Goal: Transaction & Acquisition: Purchase product/service

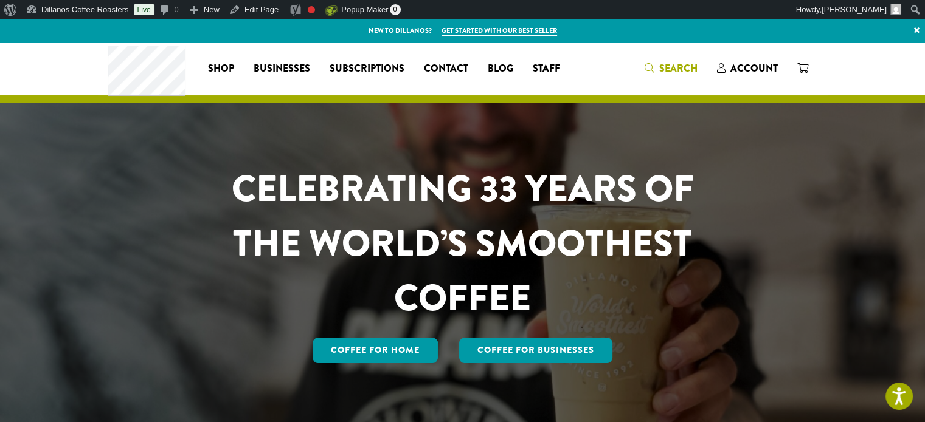
click at [671, 67] on span "Search" at bounding box center [678, 68] width 38 height 14
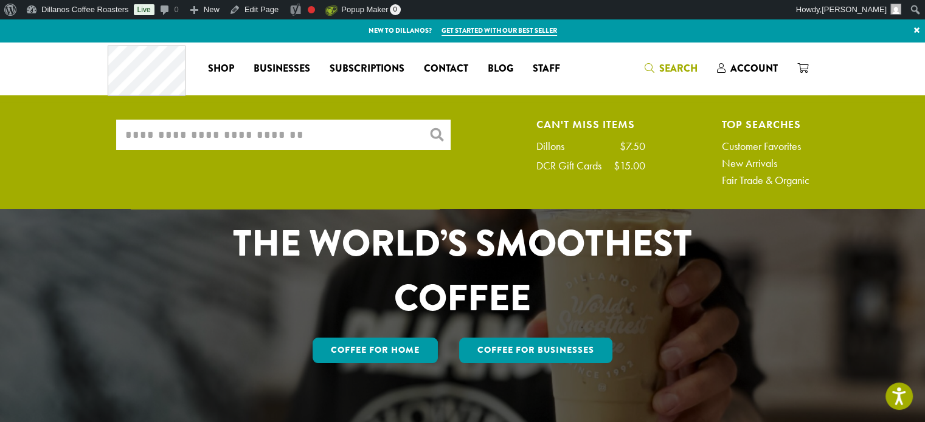
click at [275, 136] on input "What are you searching for?" at bounding box center [283, 135] width 334 height 30
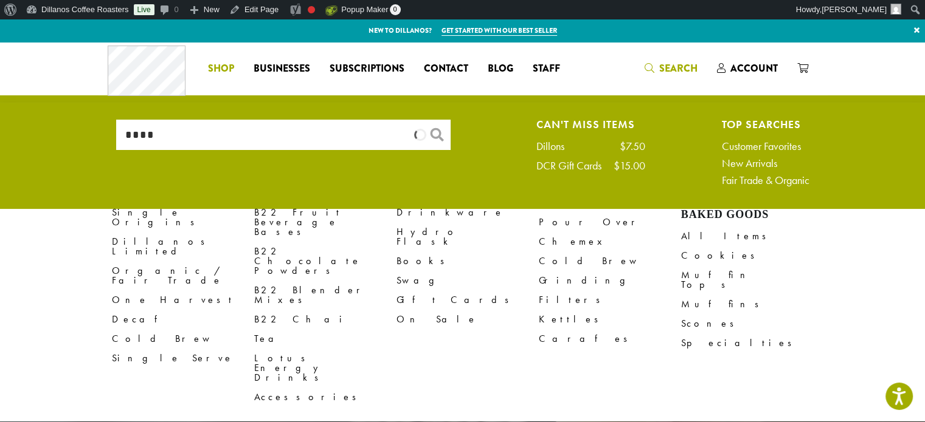
type input "****"
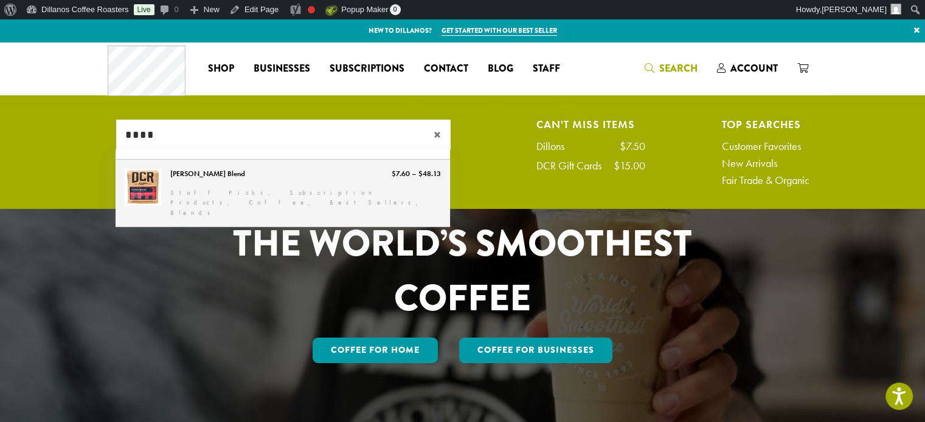
click at [215, 197] on link "Howie’s Blend" at bounding box center [283, 193] width 334 height 67
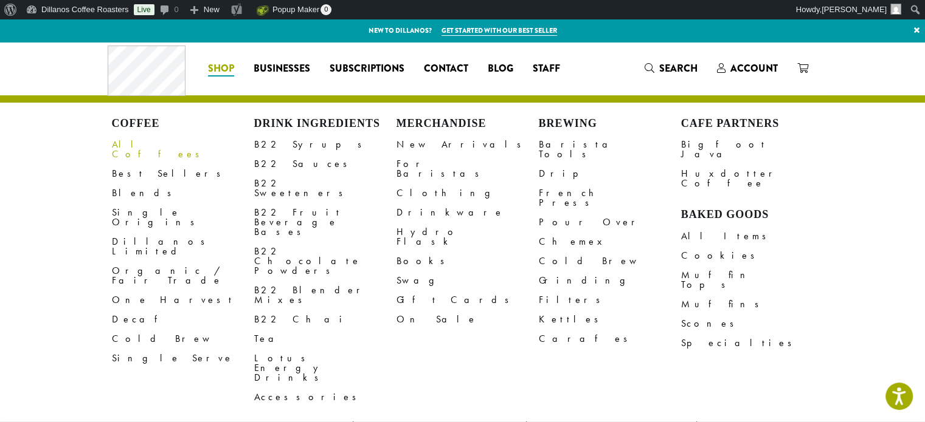
click at [146, 142] on link "All Coffees" at bounding box center [183, 149] width 142 height 29
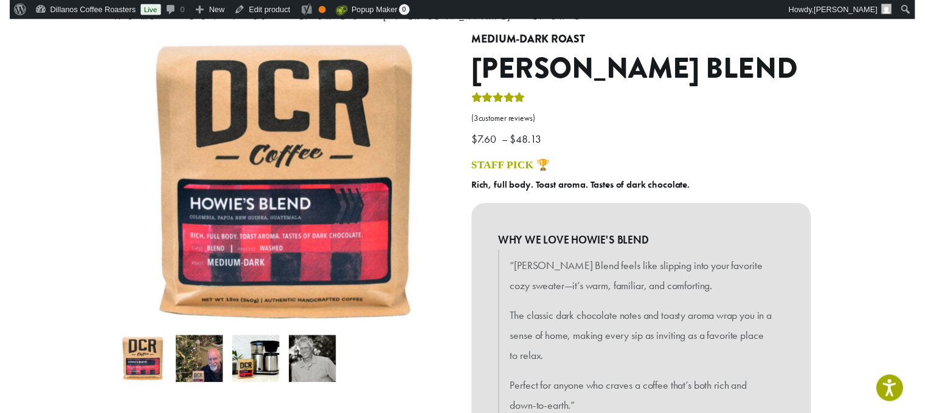
scroll to position [304, 0]
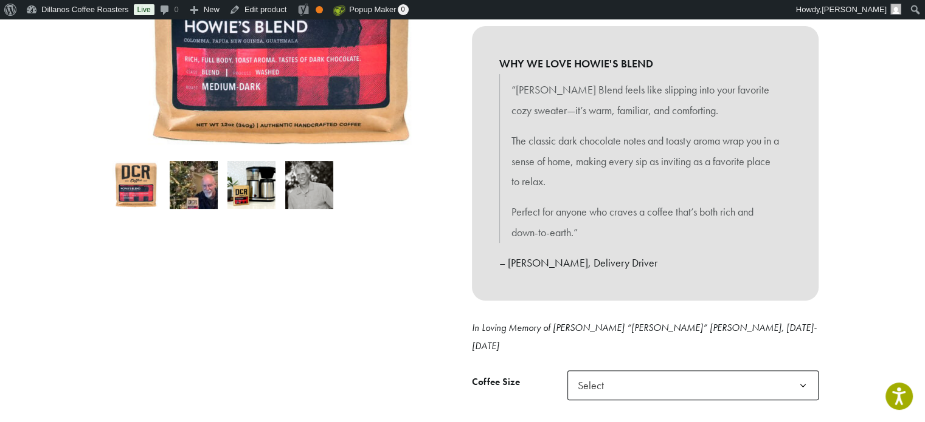
click at [631, 371] on span "Select" at bounding box center [692, 386] width 251 height 30
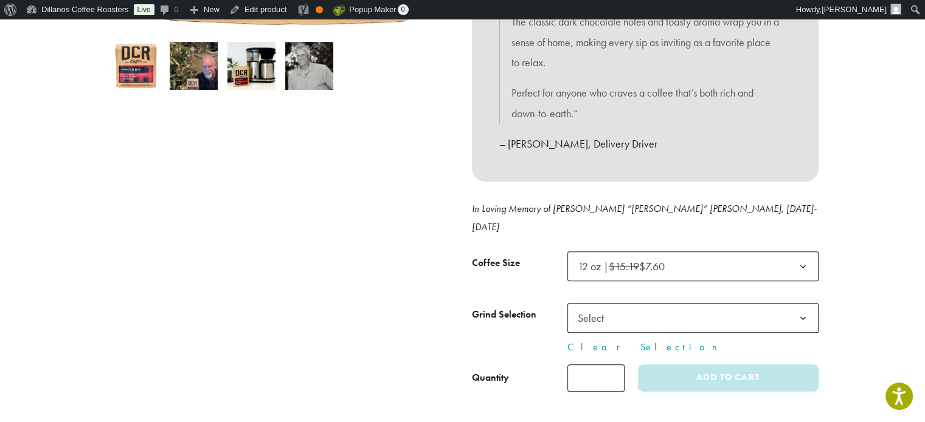
scroll to position [426, 0]
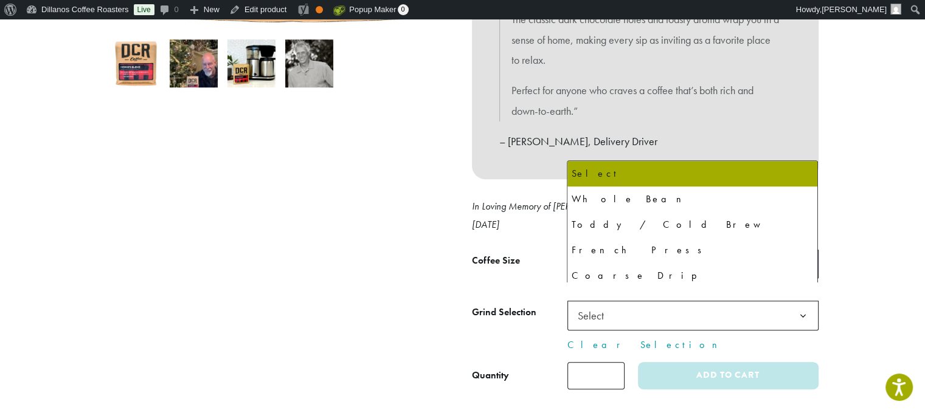
click at [707, 301] on span "Select" at bounding box center [692, 316] width 251 height 30
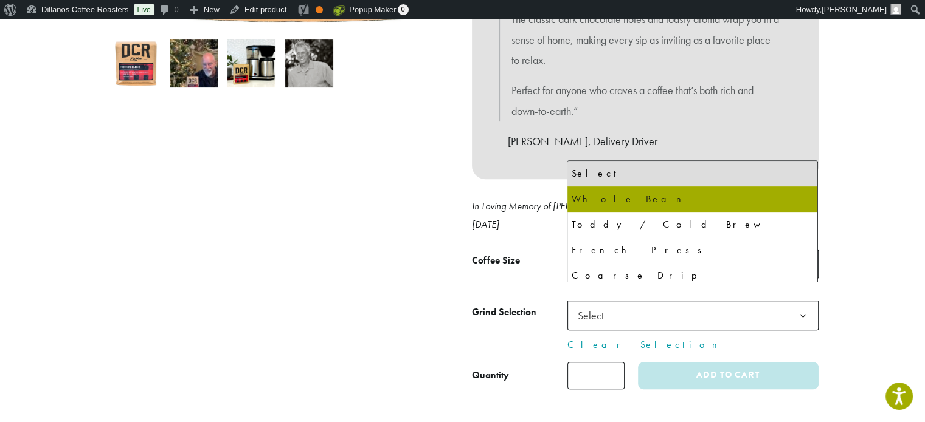
select select "*********"
select select "**********"
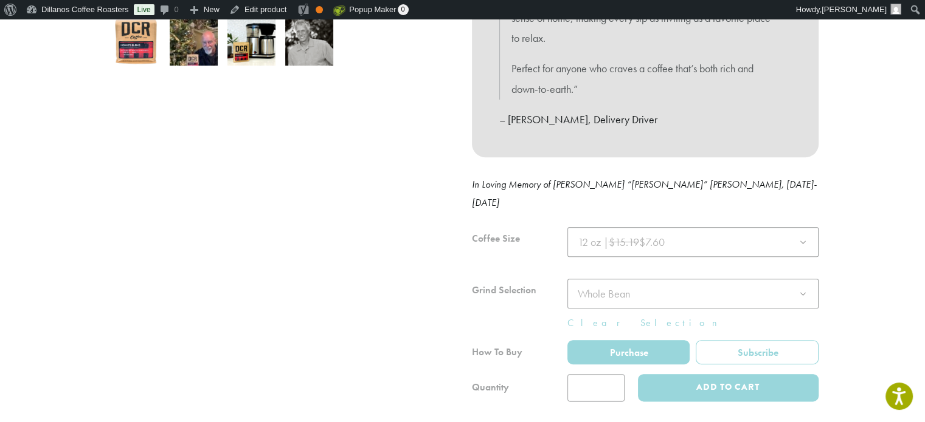
scroll to position [486, 0]
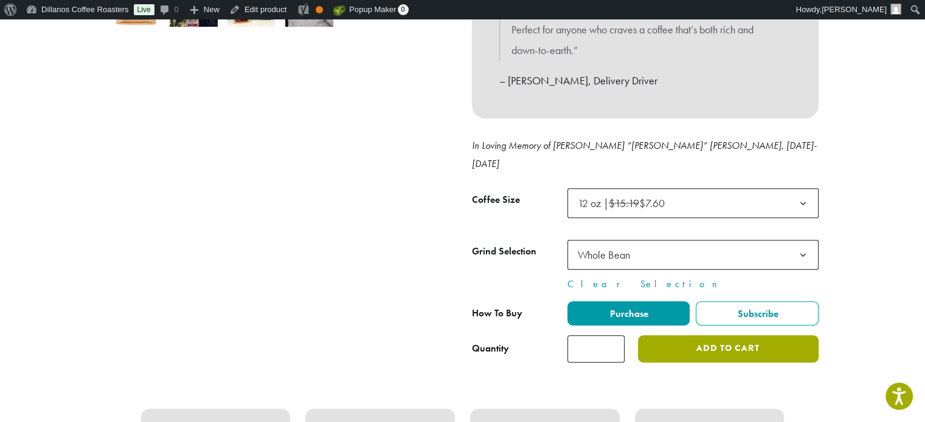
click at [739, 336] on button "Add to cart" at bounding box center [728, 349] width 180 height 27
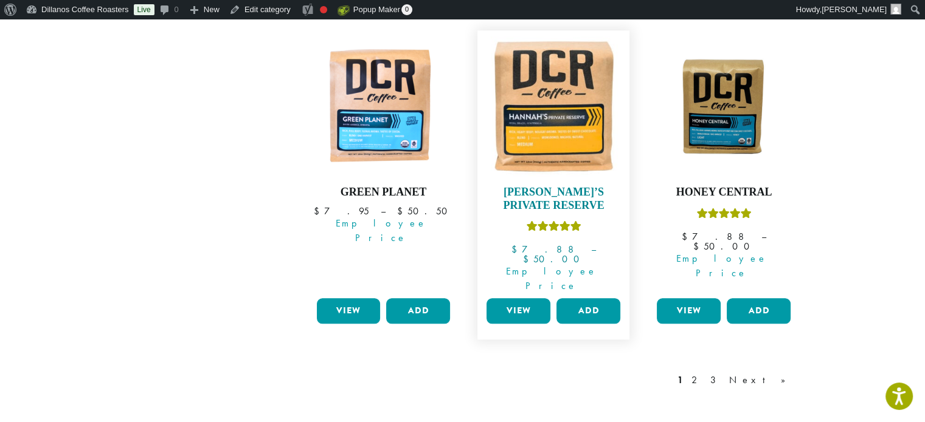
scroll to position [1155, 0]
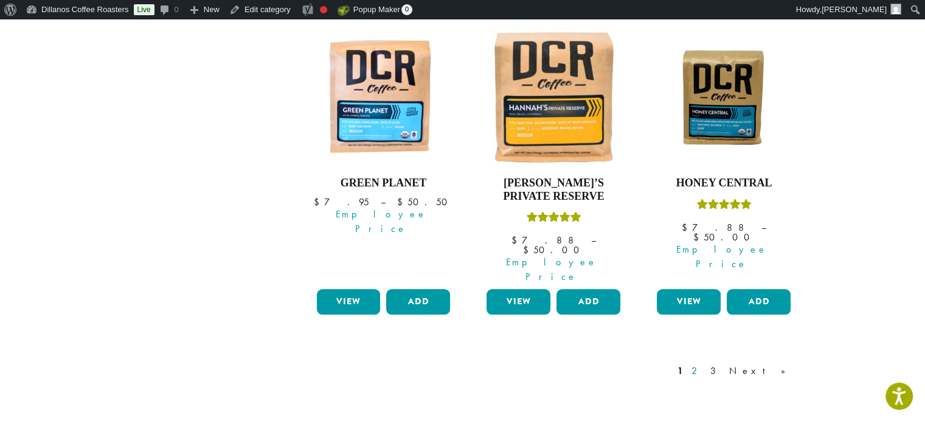
click at [704, 364] on link "2" at bounding box center [696, 371] width 15 height 15
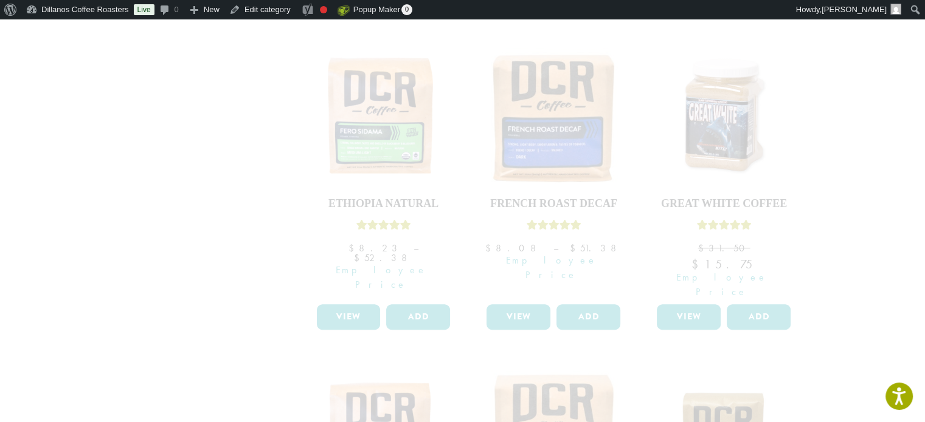
scroll to position [1245, 0]
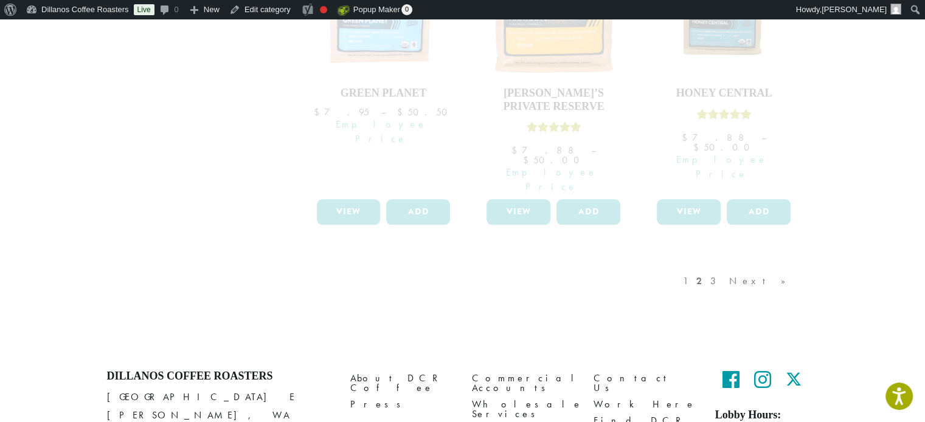
click at [742, 265] on div "1 2 3 Next »" at bounding box center [740, 293] width 120 height 57
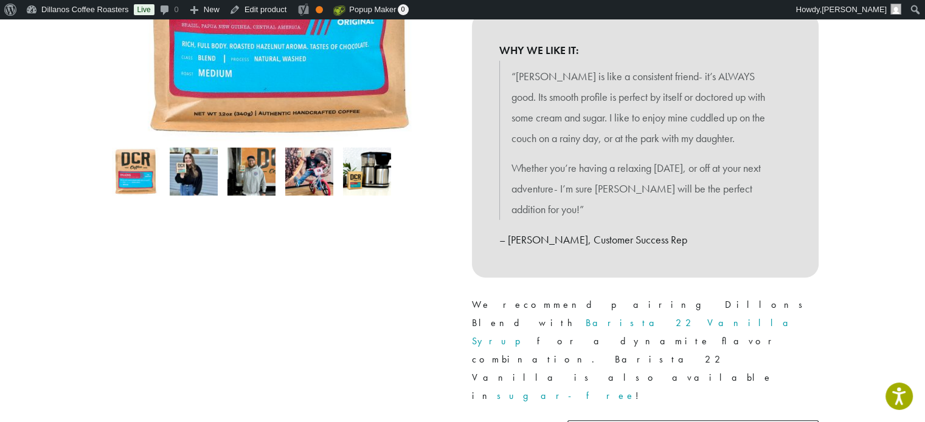
scroll to position [426, 0]
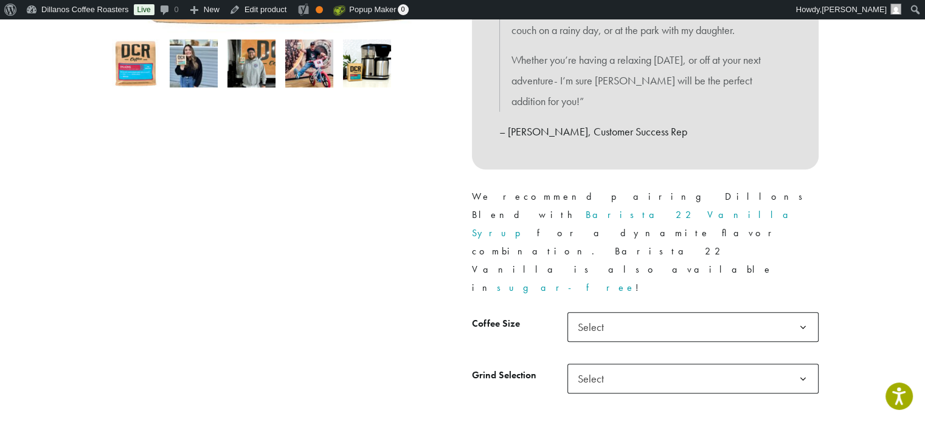
click at [640, 312] on span "Select" at bounding box center [692, 327] width 251 height 30
click at [662, 364] on span "Select" at bounding box center [692, 379] width 251 height 30
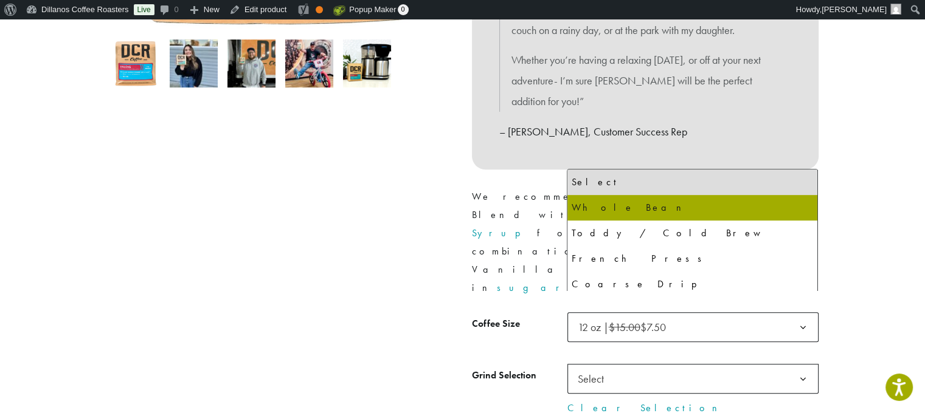
select select "*********"
select select "**********"
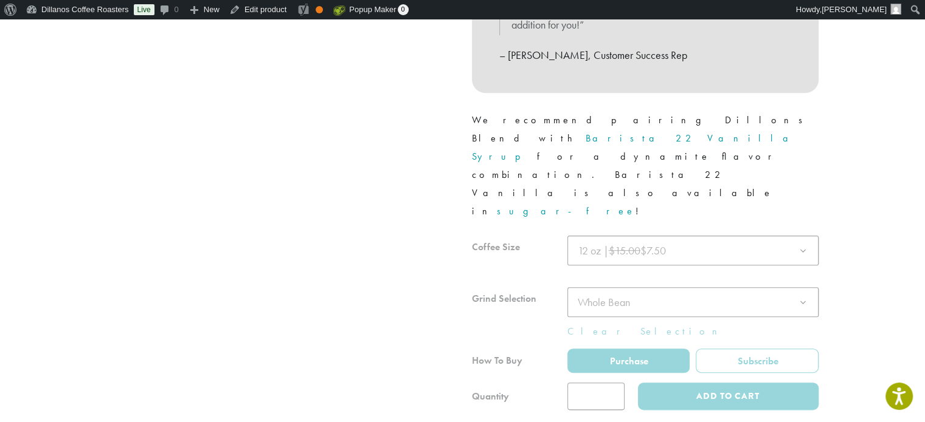
scroll to position [669, 0]
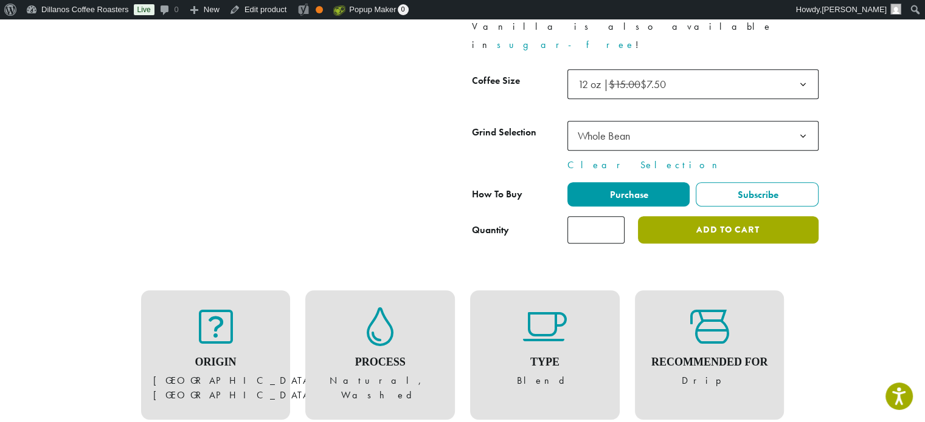
click at [703, 216] on button "Add to cart" at bounding box center [728, 229] width 180 height 27
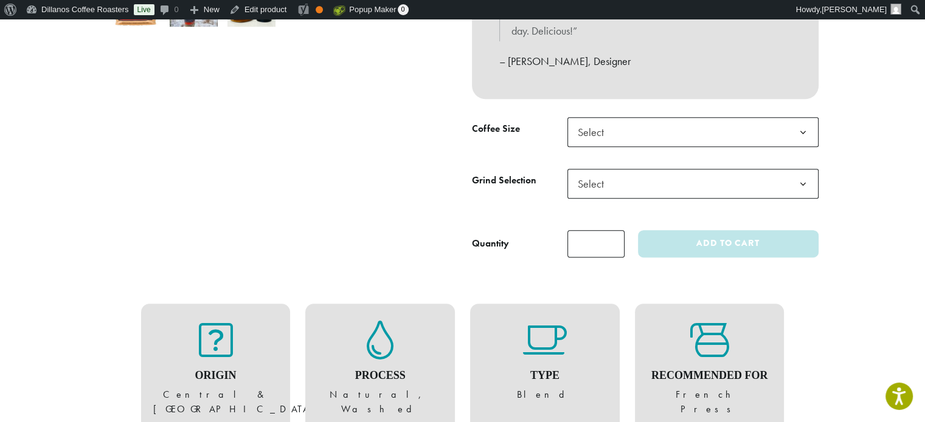
scroll to position [426, 0]
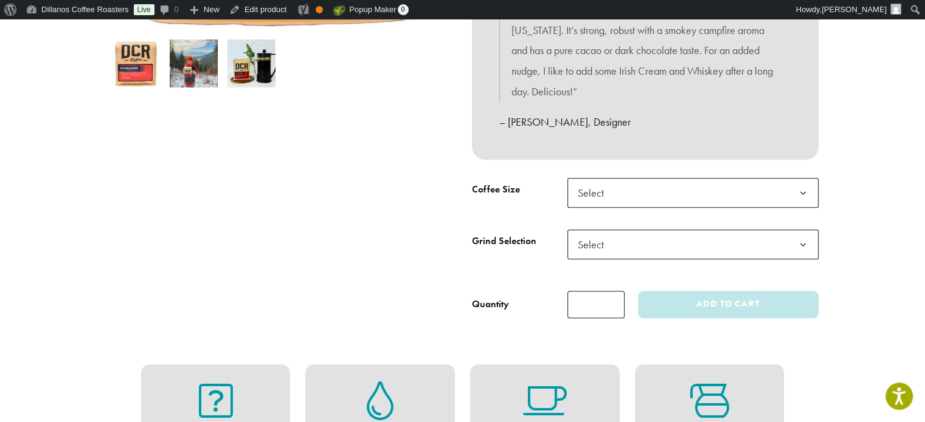
click at [605, 181] on span "Select" at bounding box center [594, 193] width 43 height 24
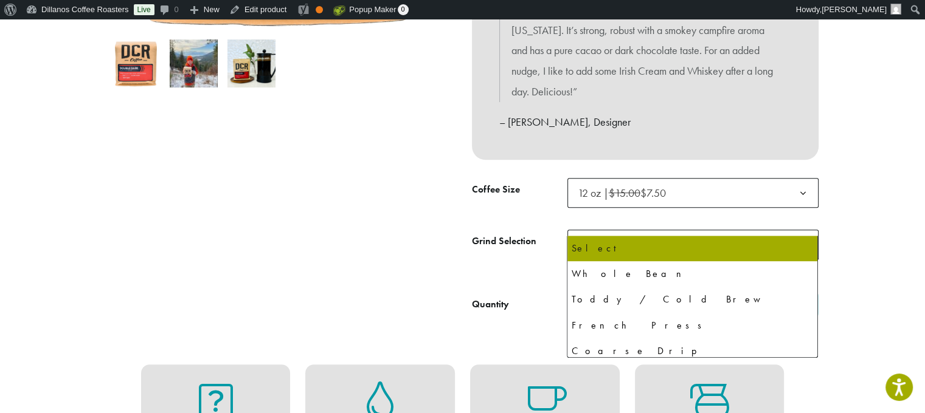
click at [653, 230] on span "Select" at bounding box center [692, 245] width 251 height 30
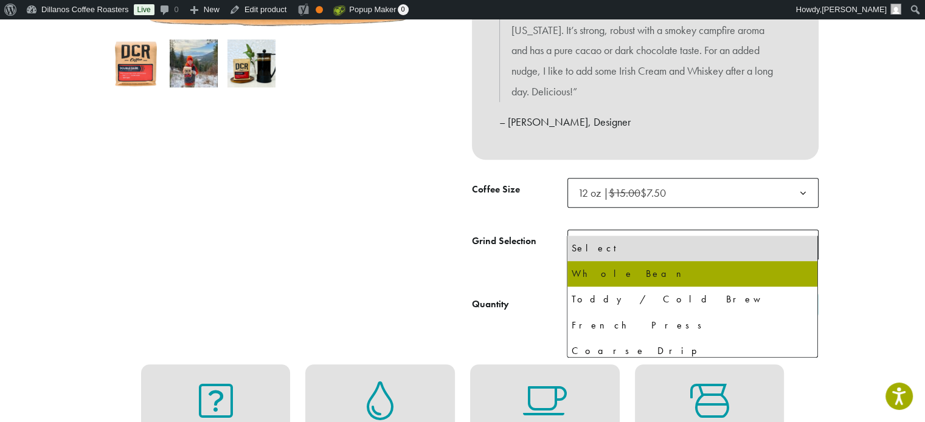
select select "*********"
select select "**********"
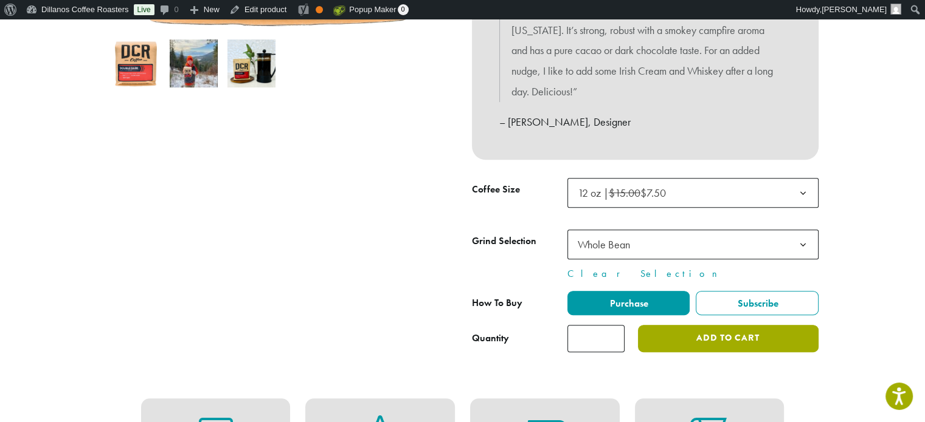
click at [708, 325] on button "Add to cart" at bounding box center [728, 338] width 180 height 27
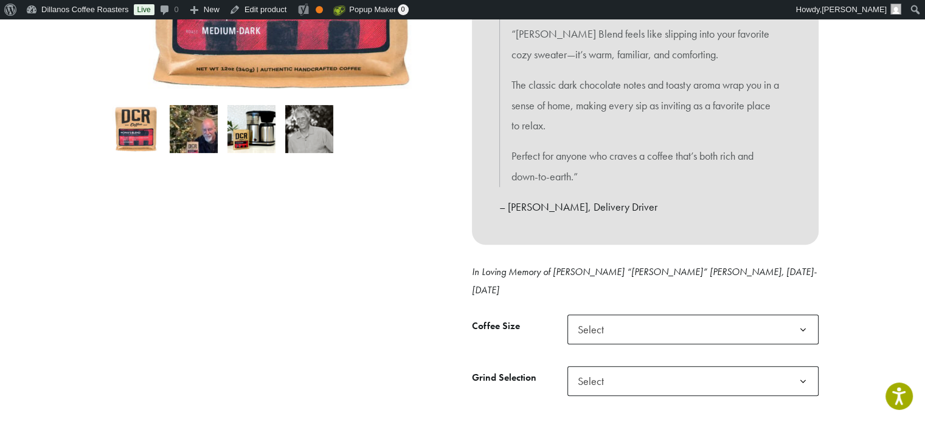
scroll to position [547, 0]
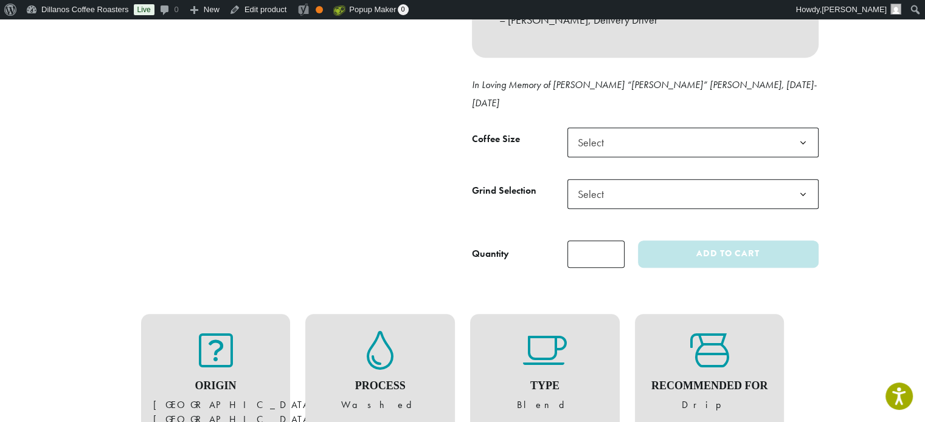
click at [695, 128] on span "Select" at bounding box center [692, 143] width 251 height 30
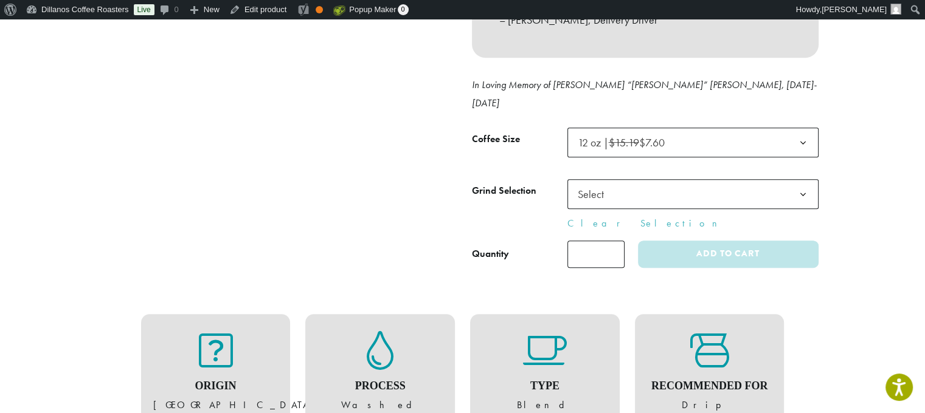
click at [664, 183] on span "Select" at bounding box center [692, 194] width 251 height 30
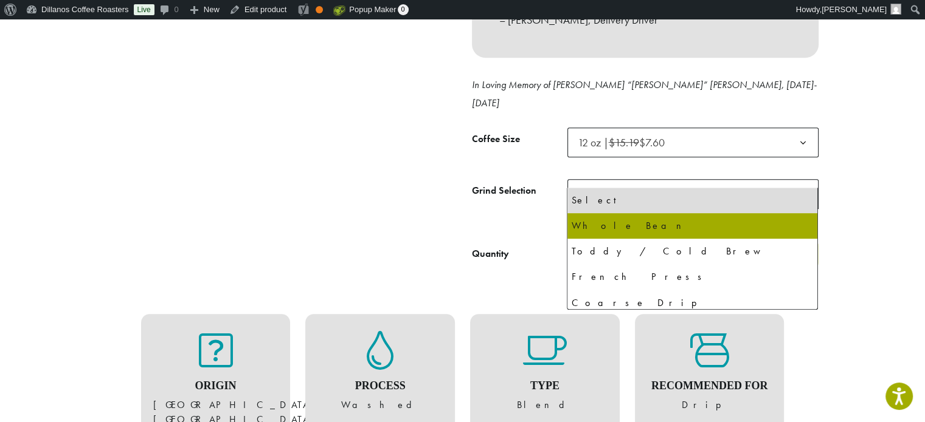
select select "*********"
select select "**********"
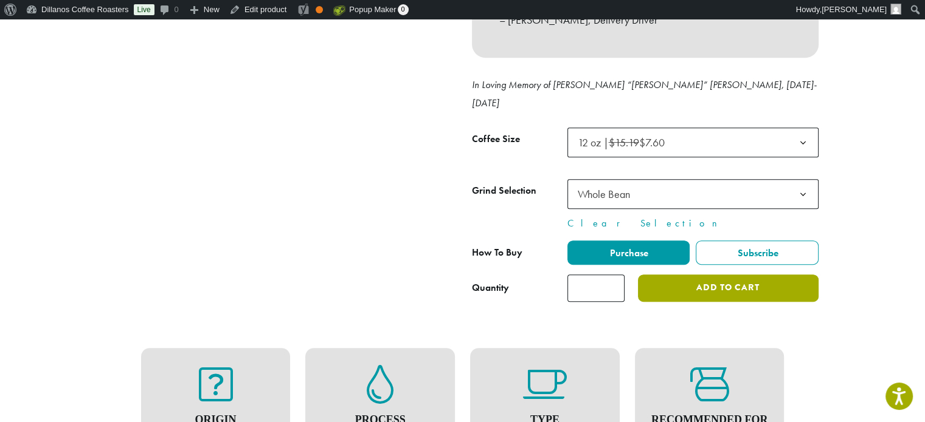
click at [737, 275] on button "Add to cart" at bounding box center [728, 288] width 180 height 27
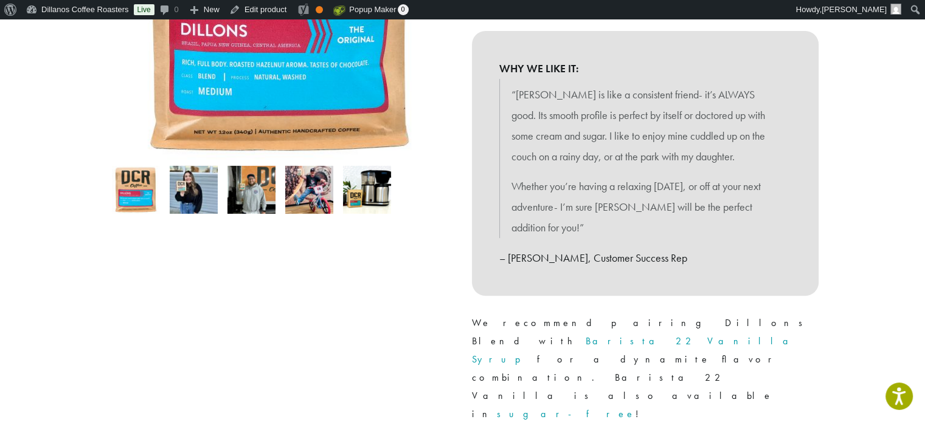
scroll to position [365, 0]
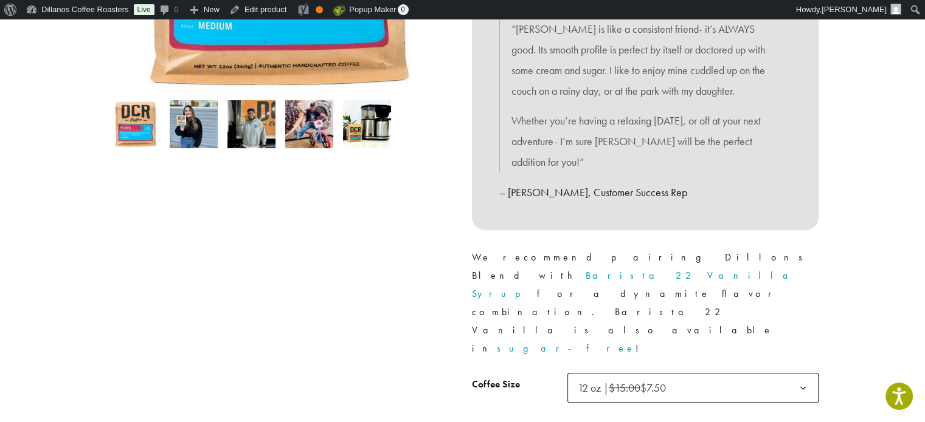
click at [632, 373] on span "12 oz | $15.00 $7.50" at bounding box center [692, 388] width 251 height 30
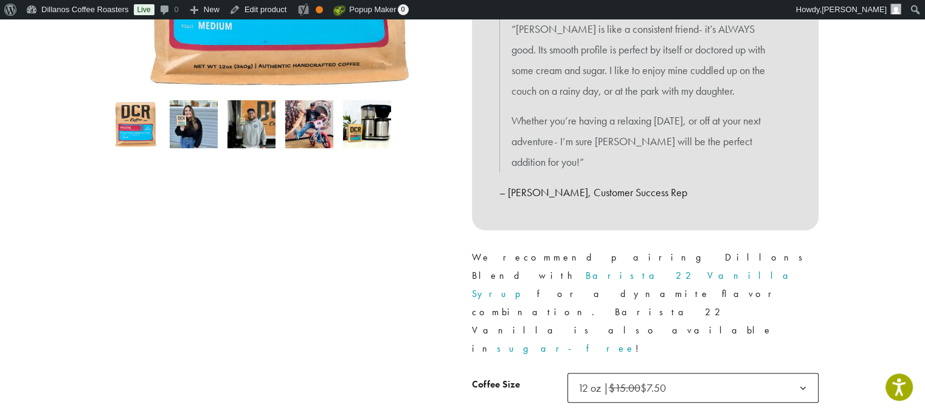
click at [475, 297] on div "Medium Roast Dillons ( 26 customer reviews) $ 7.50 – $ 47.50 Price range: $7.50…" at bounding box center [645, 174] width 365 height 767
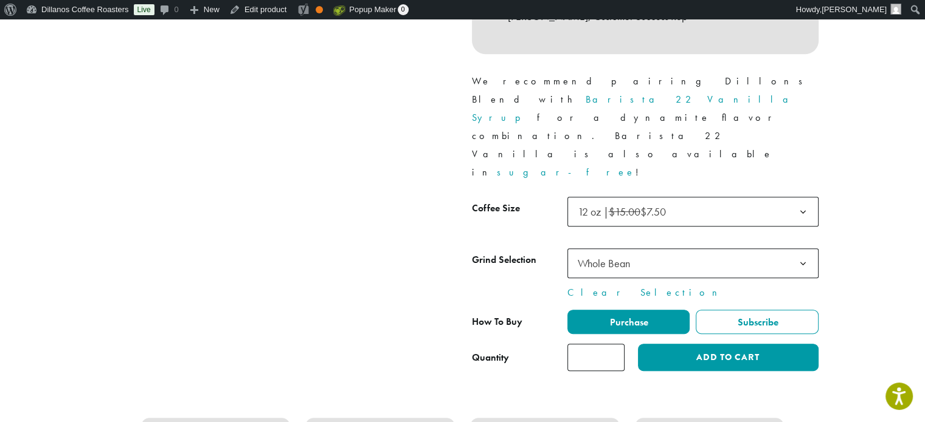
scroll to position [547, 0]
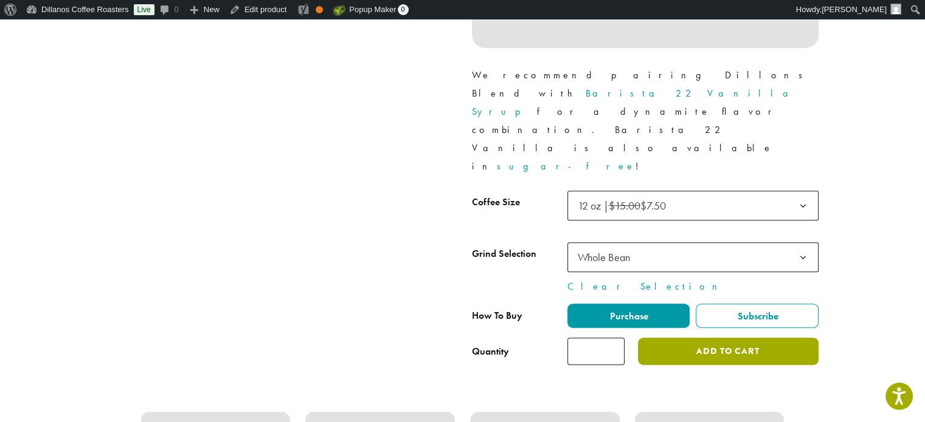
click at [739, 338] on button "Add to cart" at bounding box center [728, 351] width 180 height 27
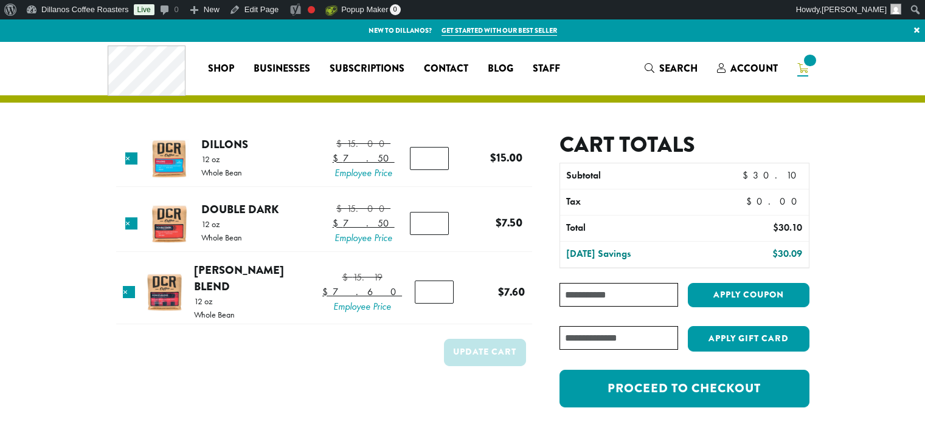
scroll to position [22, 0]
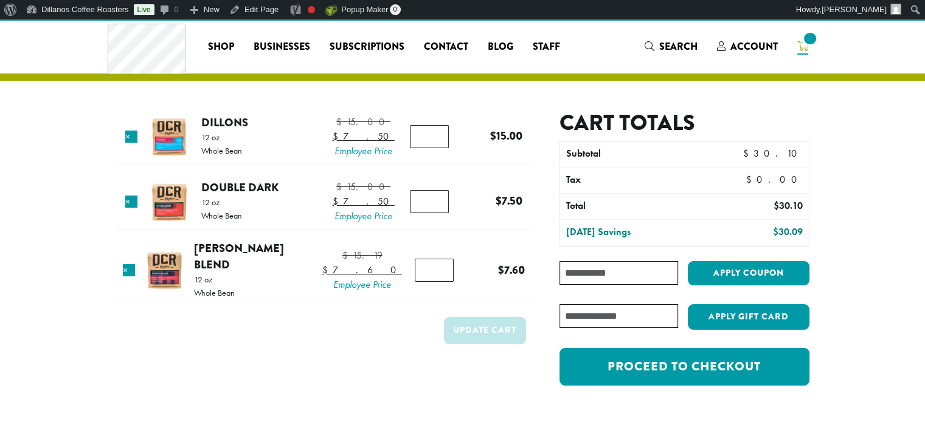
click at [428, 143] on input "*" at bounding box center [429, 136] width 39 height 23
type input "*"
click at [436, 148] on input "*" at bounding box center [429, 136] width 39 height 23
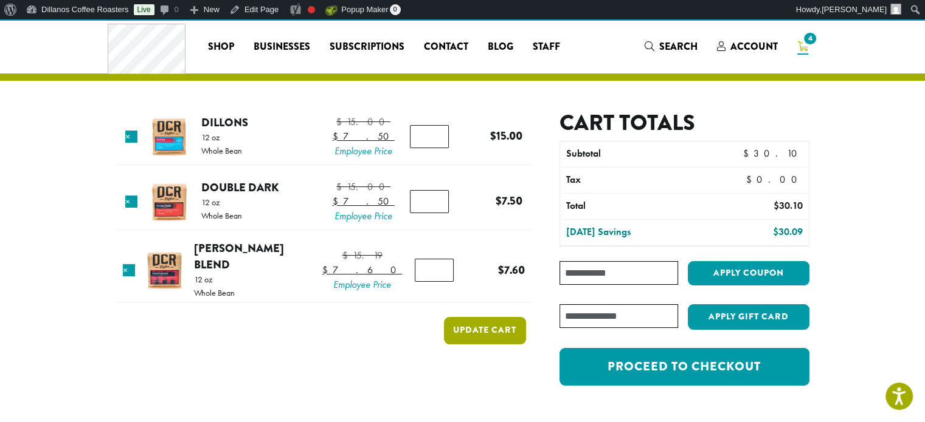
click at [512, 345] on button "Update cart" at bounding box center [485, 330] width 82 height 27
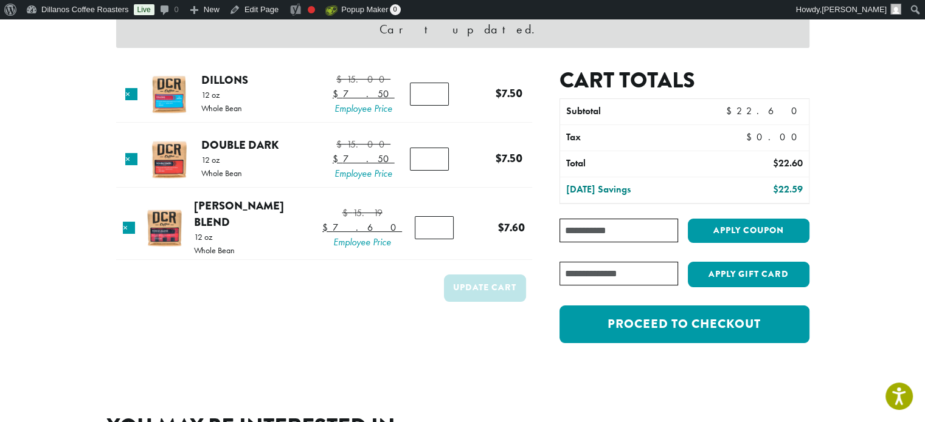
scroll to position [61, 0]
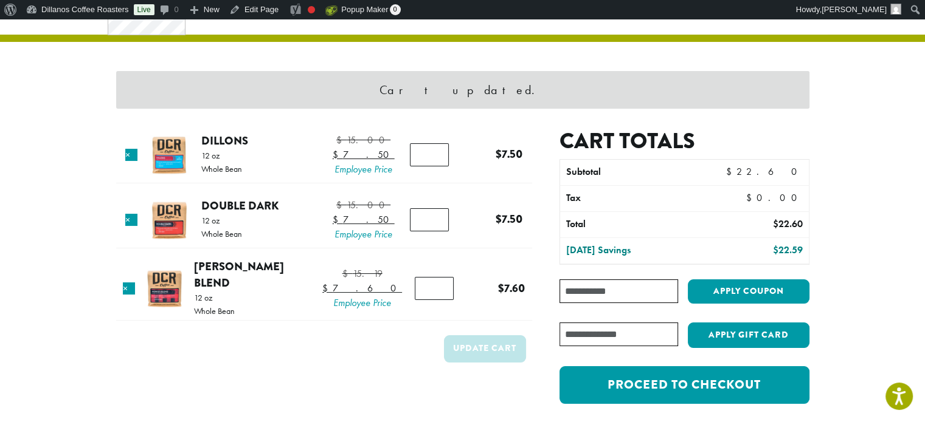
drag, startPoint x: 165, startPoint y: 158, endPoint x: 179, endPoint y: 175, distance: 21.6
click at [165, 158] on img at bounding box center [170, 156] width 40 height 40
click at [175, 235] on img at bounding box center [170, 221] width 40 height 40
click at [175, 309] on img at bounding box center [165, 289] width 40 height 40
